Goal: Navigation & Orientation: Go to known website

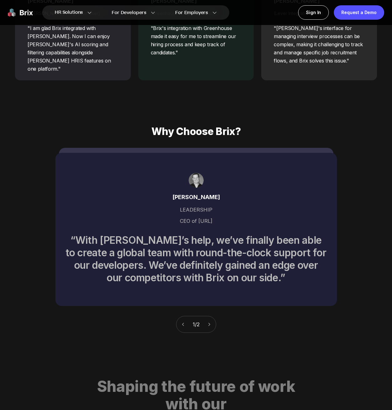
scroll to position [2518, 0]
